Goal: Book appointment/travel/reservation

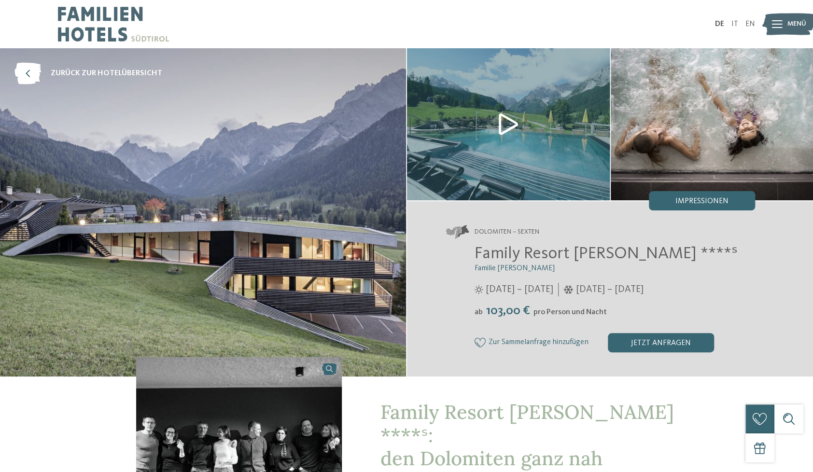
click at [784, 23] on img at bounding box center [789, 24] width 53 height 27
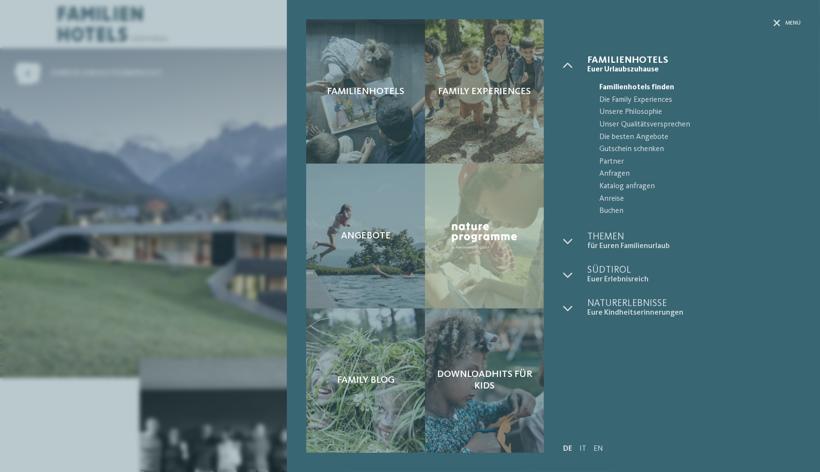
click at [631, 85] on span "Familienhotels finden" at bounding box center [699, 88] width 201 height 13
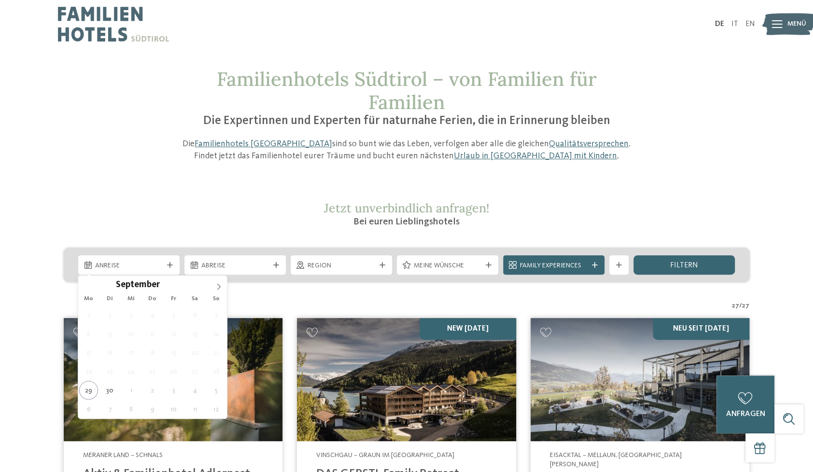
click at [142, 267] on span "Anreise" at bounding box center [129, 266] width 68 height 10
type div "03.10.2025"
click at [152, 256] on div "03.10.2025" at bounding box center [128, 264] width 101 height 19
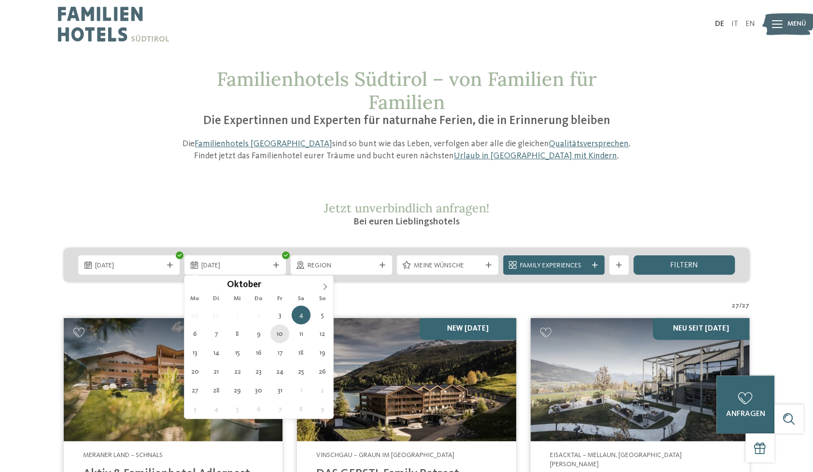
type div "10.10.2025"
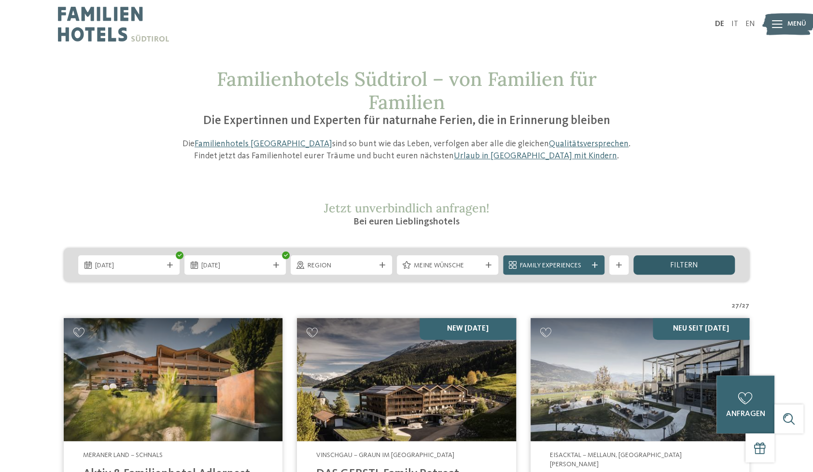
click at [655, 263] on div "filtern" at bounding box center [684, 264] width 101 height 19
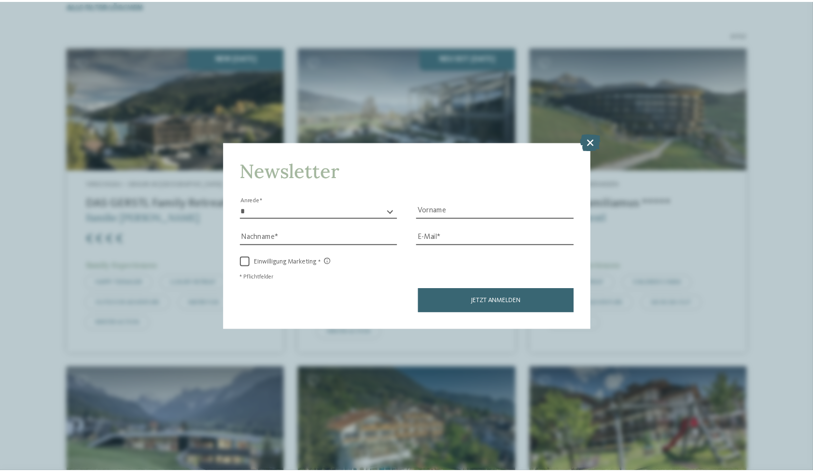
scroll to position [219, 0]
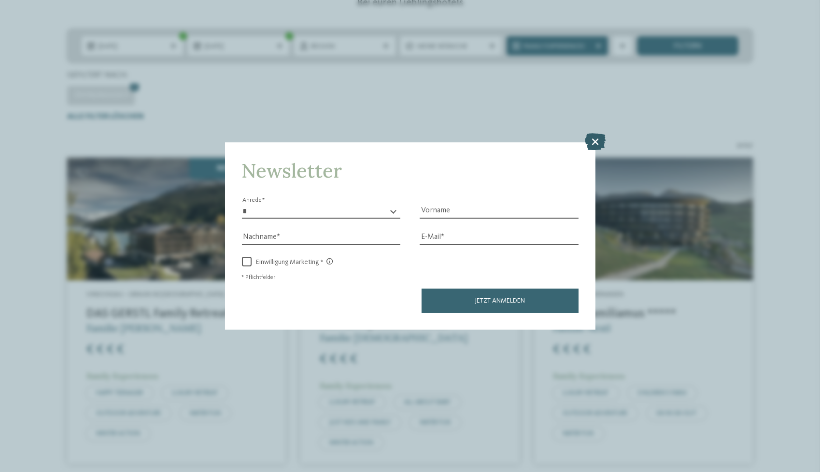
click at [595, 133] on icon at bounding box center [595, 141] width 21 height 17
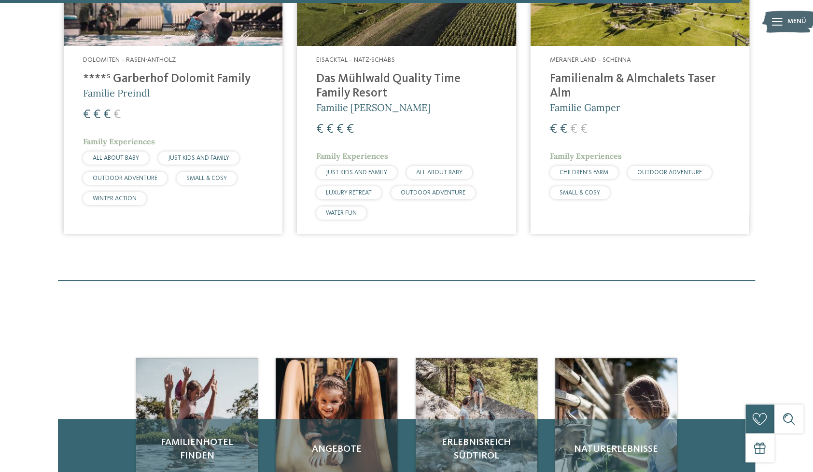
scroll to position [2441, 0]
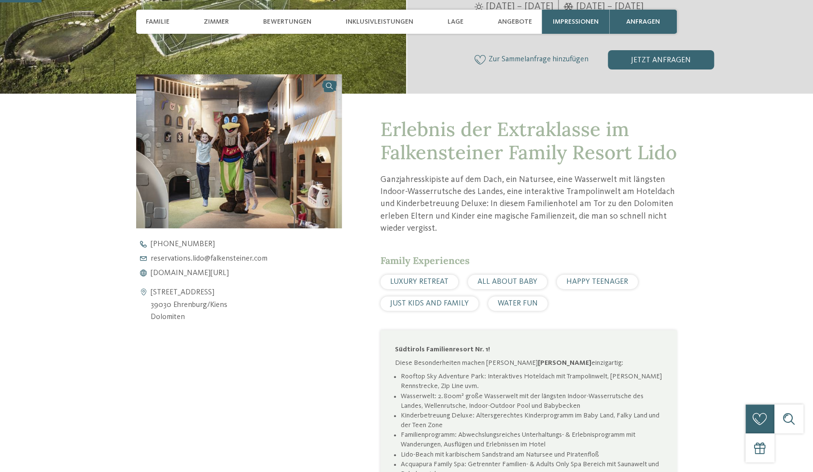
scroll to position [290, 0]
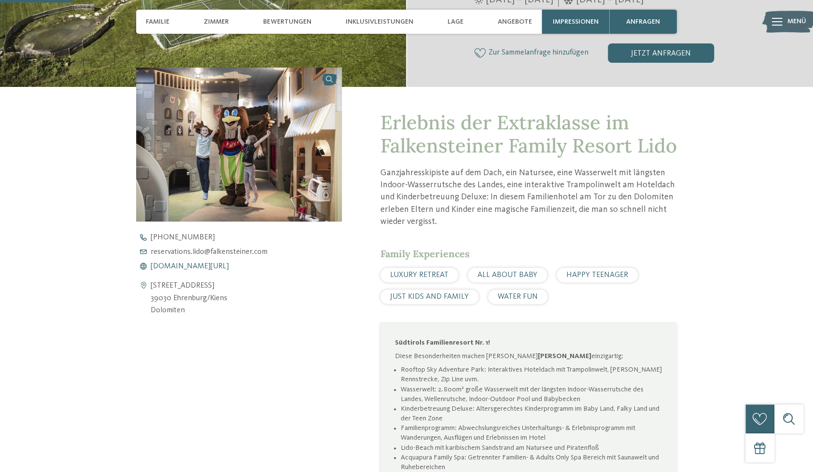
click at [199, 266] on span "[DOMAIN_NAME][URL]" at bounding box center [190, 267] width 78 height 8
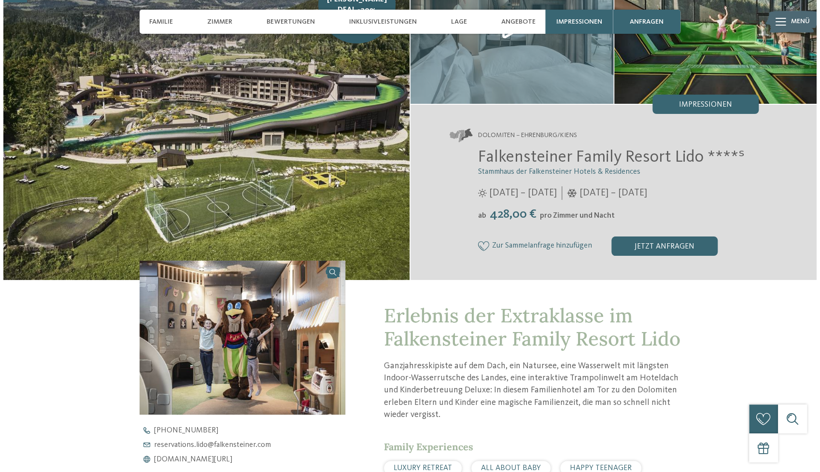
scroll to position [0, 0]
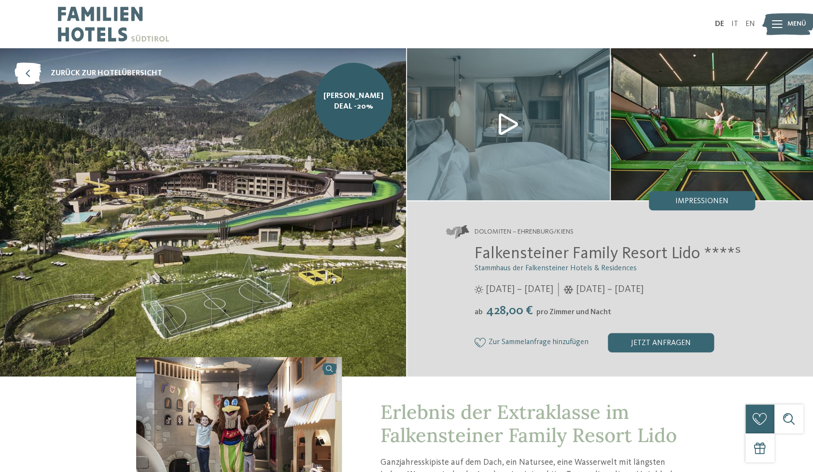
click at [687, 148] on img at bounding box center [712, 124] width 203 height 152
click at [708, 197] on div "Impressionen" at bounding box center [702, 200] width 106 height 19
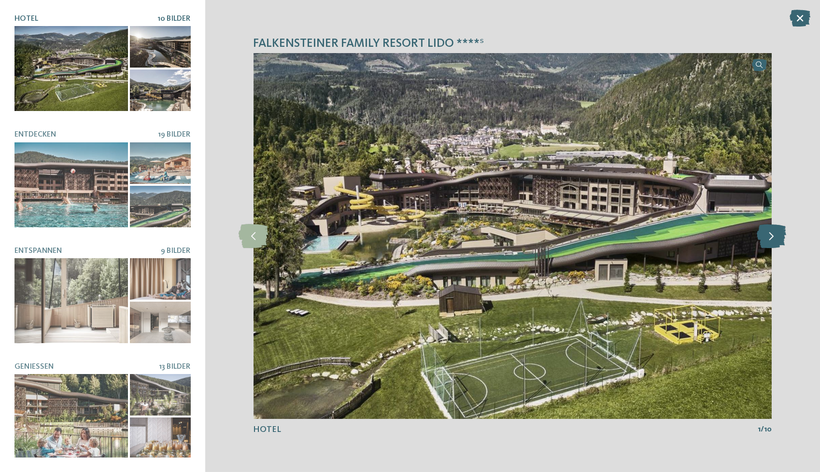
click at [779, 236] on icon at bounding box center [771, 236] width 29 height 24
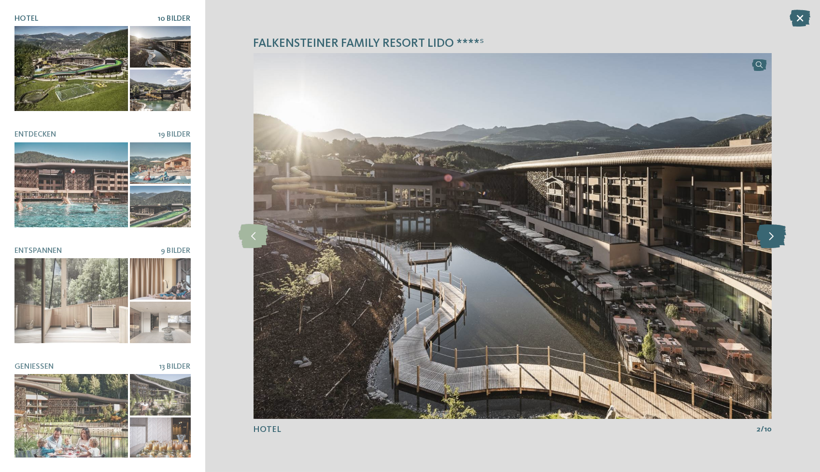
click at [779, 236] on icon at bounding box center [771, 236] width 29 height 24
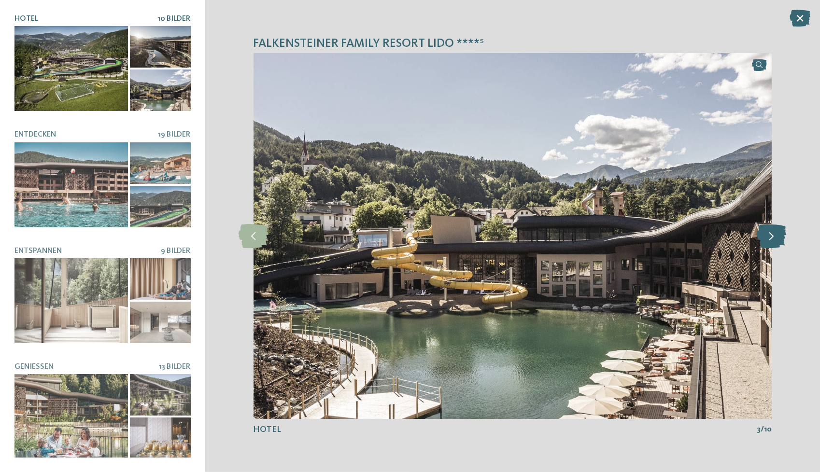
click at [779, 236] on icon at bounding box center [771, 236] width 29 height 24
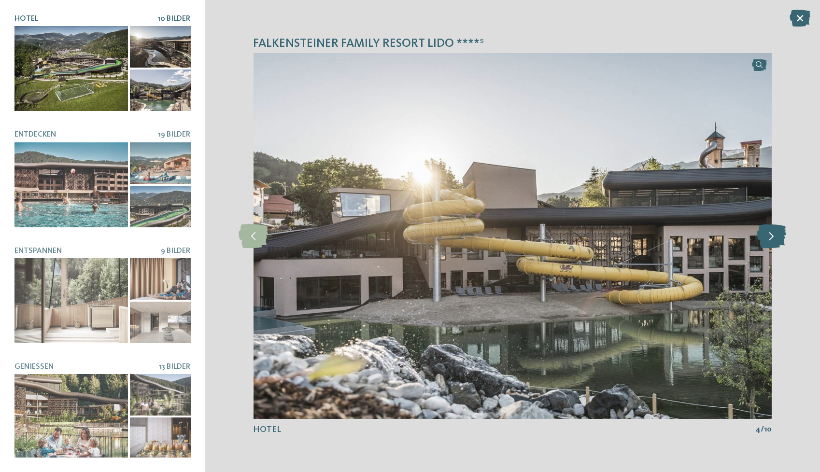
click at [779, 236] on icon at bounding box center [771, 236] width 29 height 24
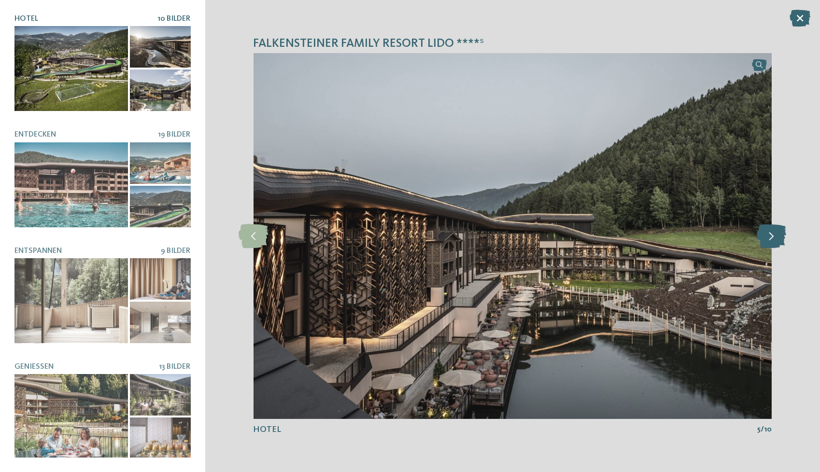
click at [779, 236] on icon at bounding box center [771, 236] width 29 height 24
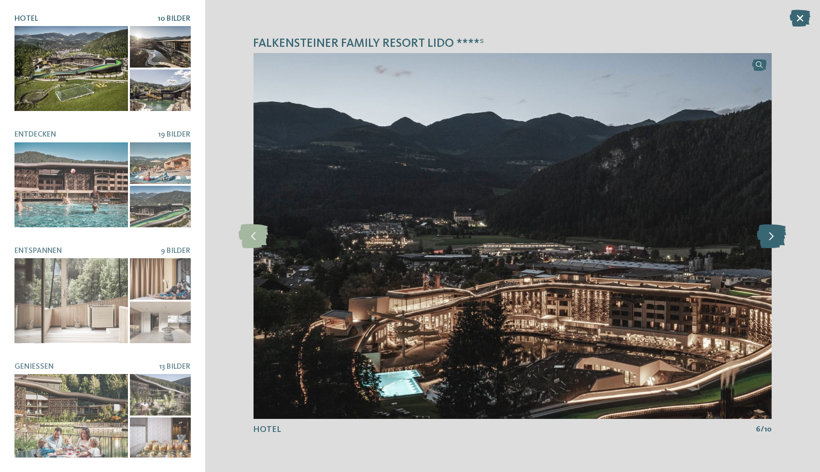
click at [779, 236] on icon at bounding box center [771, 236] width 29 height 24
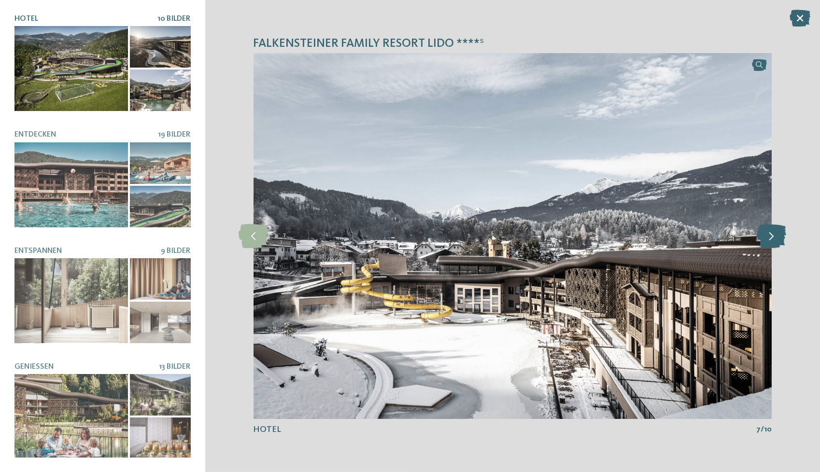
click at [779, 236] on icon at bounding box center [771, 236] width 29 height 24
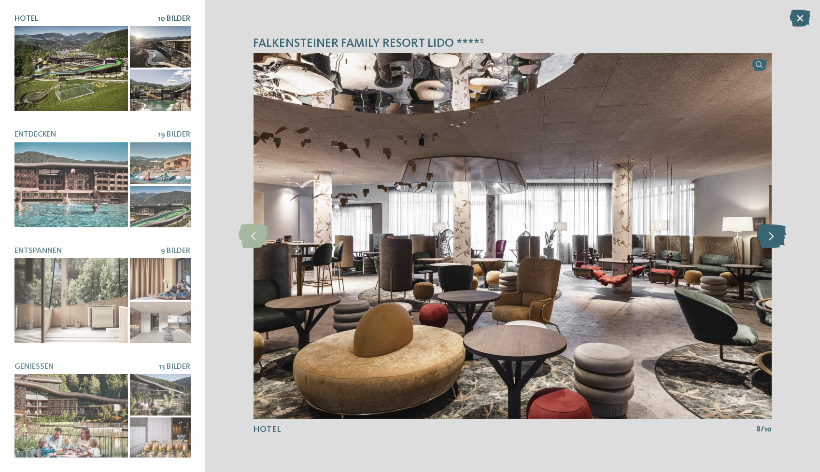
click at [779, 236] on icon at bounding box center [771, 236] width 29 height 24
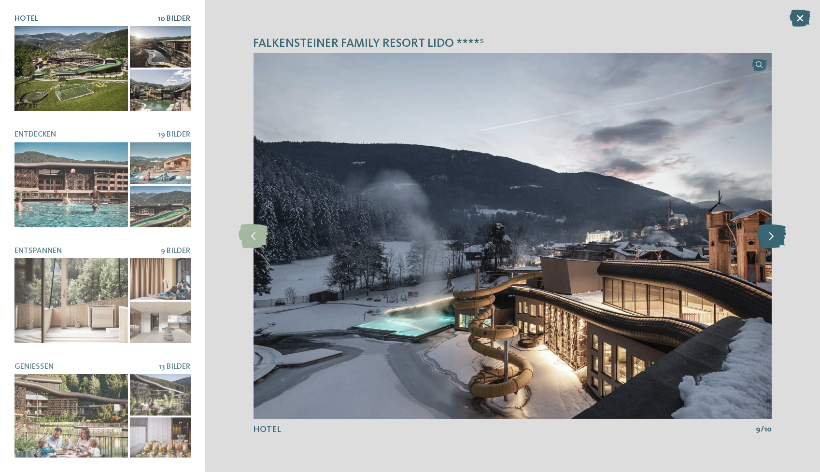
click at [779, 236] on icon at bounding box center [771, 236] width 29 height 24
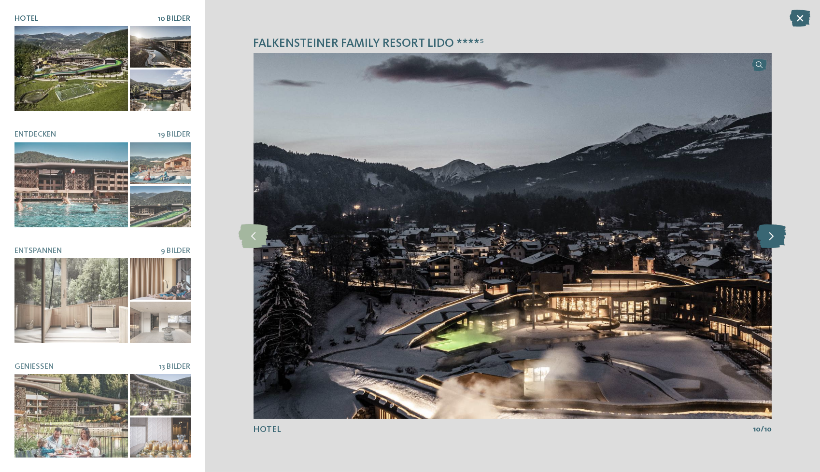
click at [779, 236] on icon at bounding box center [771, 236] width 29 height 24
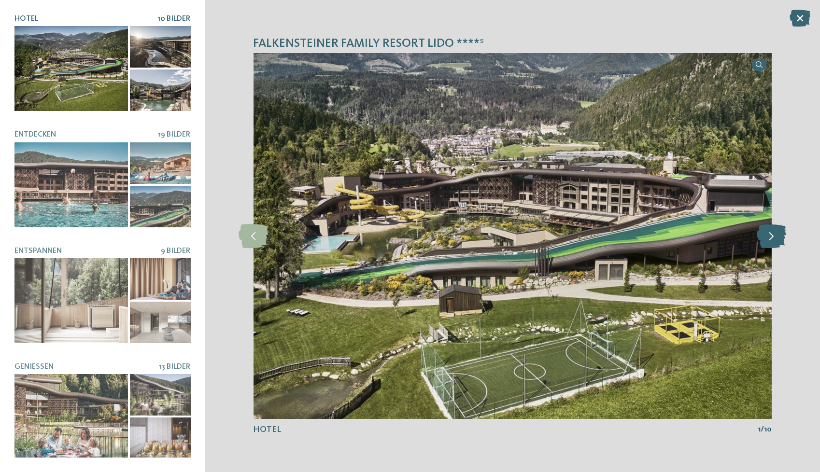
click at [779, 236] on icon at bounding box center [771, 236] width 29 height 24
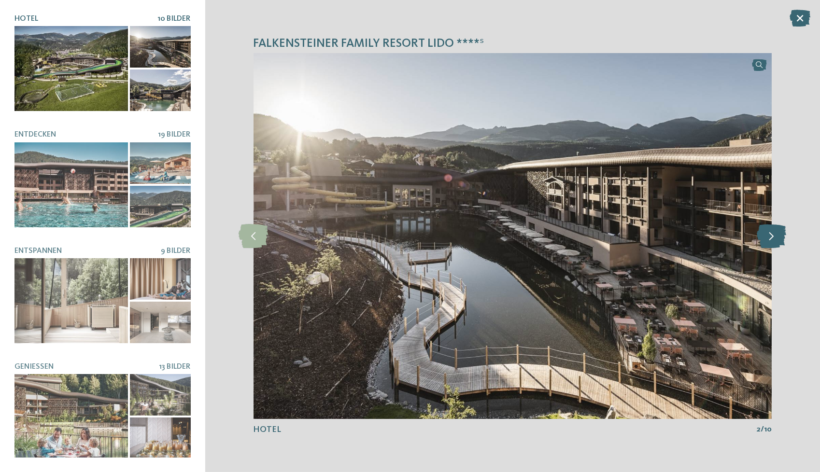
click at [779, 236] on icon at bounding box center [771, 236] width 29 height 24
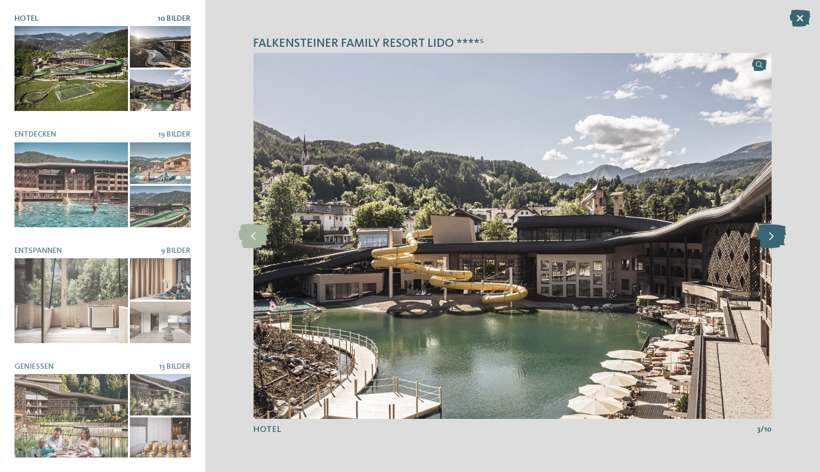
click at [779, 236] on icon at bounding box center [771, 236] width 29 height 24
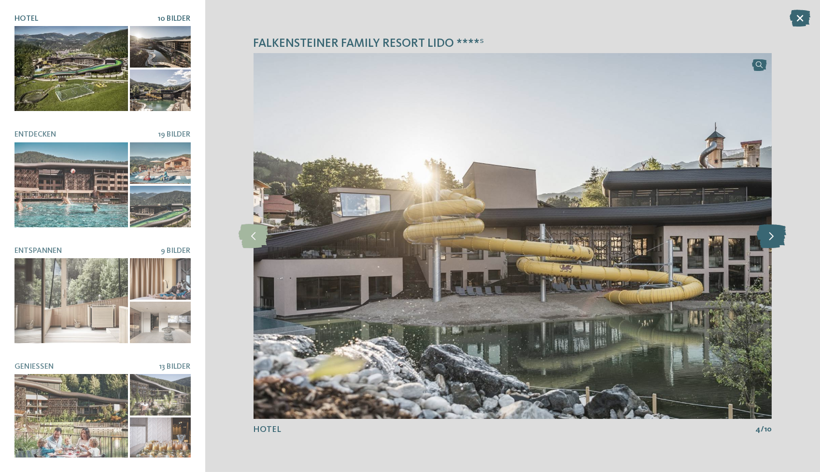
click at [779, 236] on icon at bounding box center [771, 236] width 29 height 24
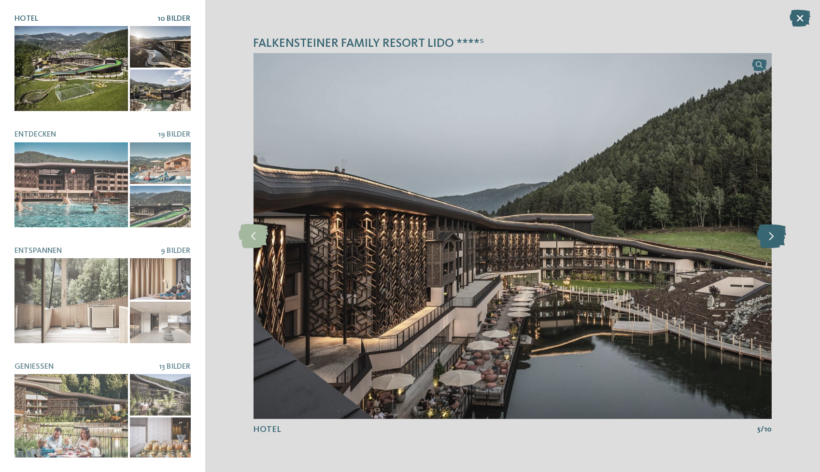
click at [779, 236] on icon at bounding box center [771, 236] width 29 height 24
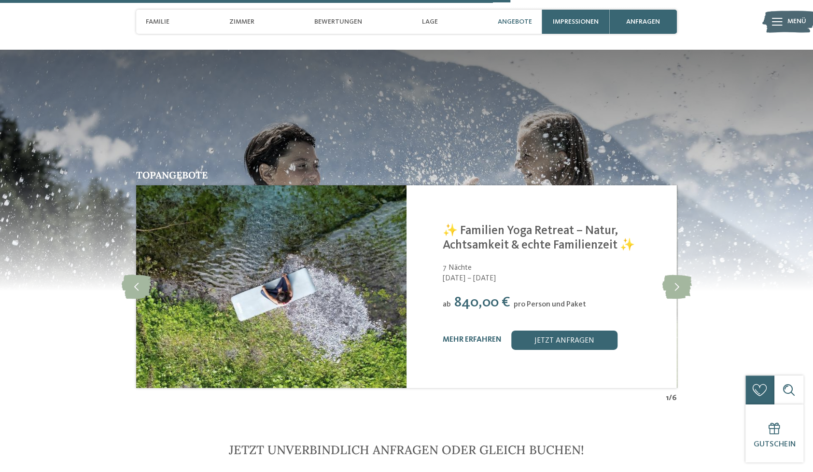
scroll to position [1835, 0]
